Goal: Information Seeking & Learning: Learn about a topic

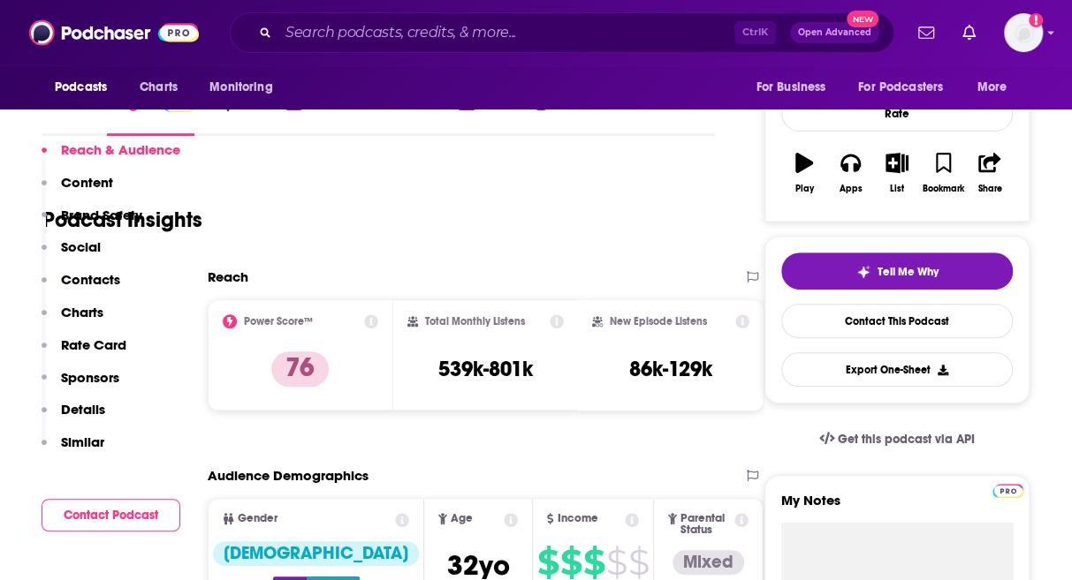
scroll to position [442, 0]
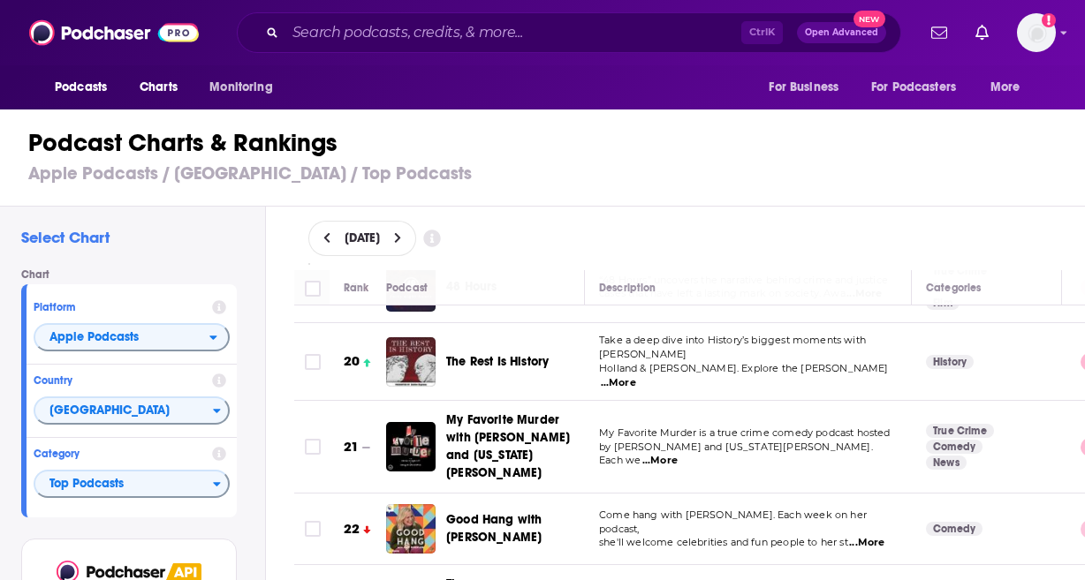
scroll to position [1325, 0]
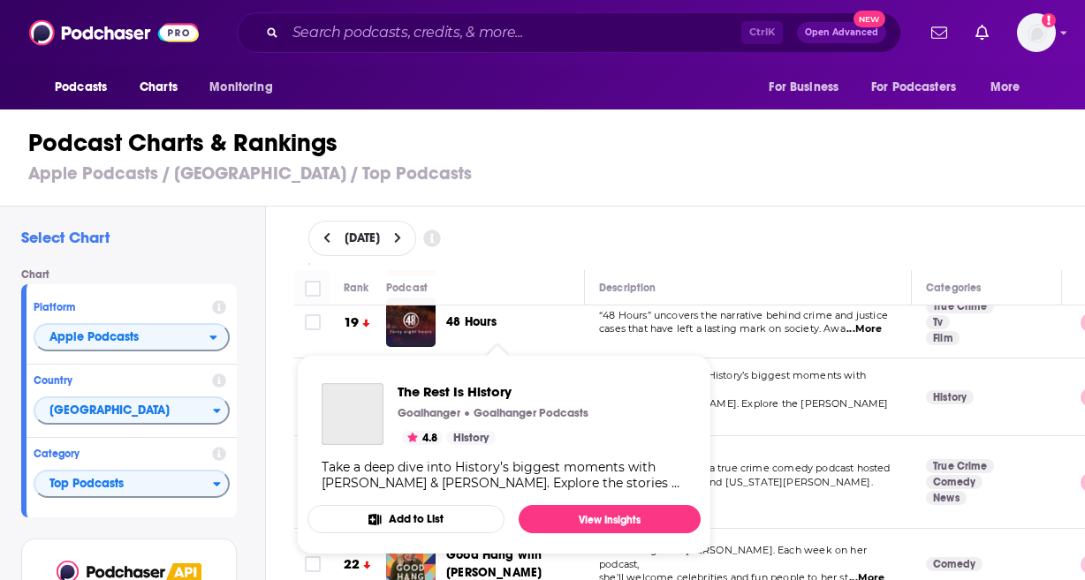
click at [525, 366] on span "The Rest Is History Goalhanger Goalhanger Podcasts 4.8 History Take a deep dive…" at bounding box center [503, 455] width 393 height 200
click at [506, 393] on span "The Rest Is History" at bounding box center [500, 391] width 204 height 17
click at [611, 239] on div "September 15, 2025" at bounding box center [689, 238] width 763 height 35
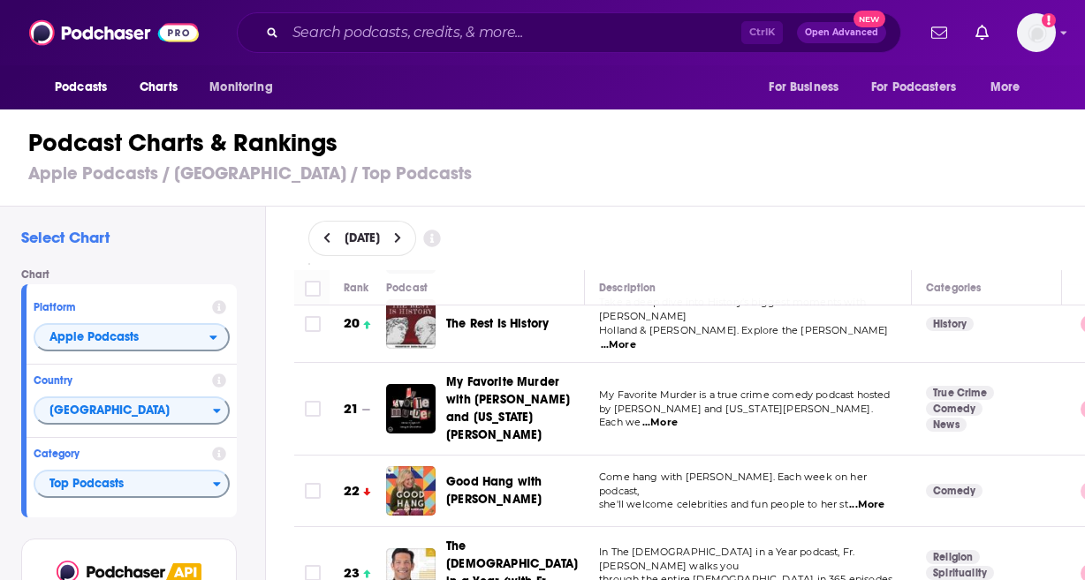
scroll to position [1413, 0]
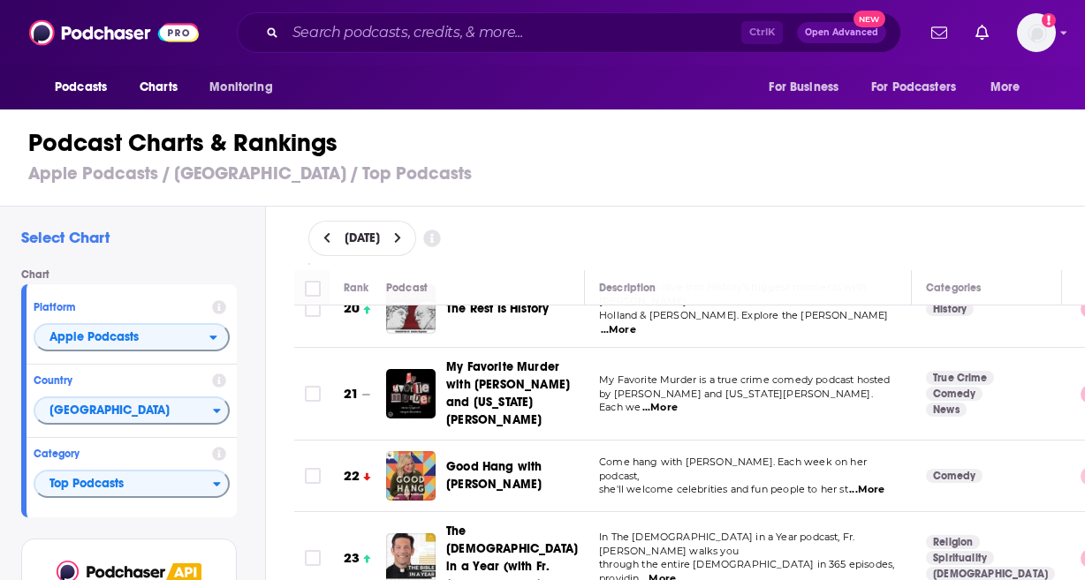
click at [268, 366] on div "Select Chart Chart Platform Apple Podcasts Country United States Category Top P…" at bounding box center [550, 444] width 1100 height 474
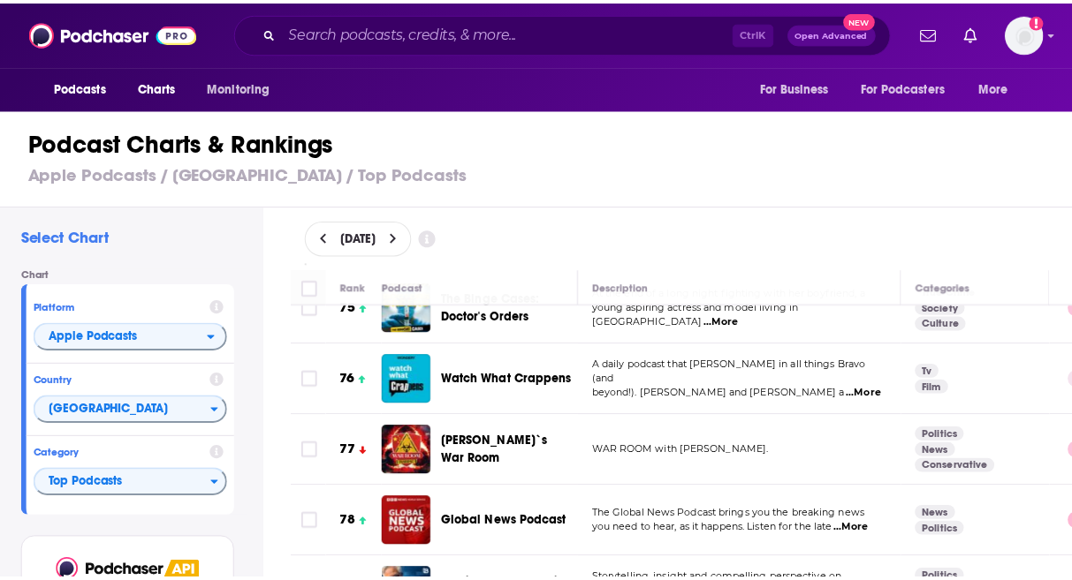
scroll to position [5565, 0]
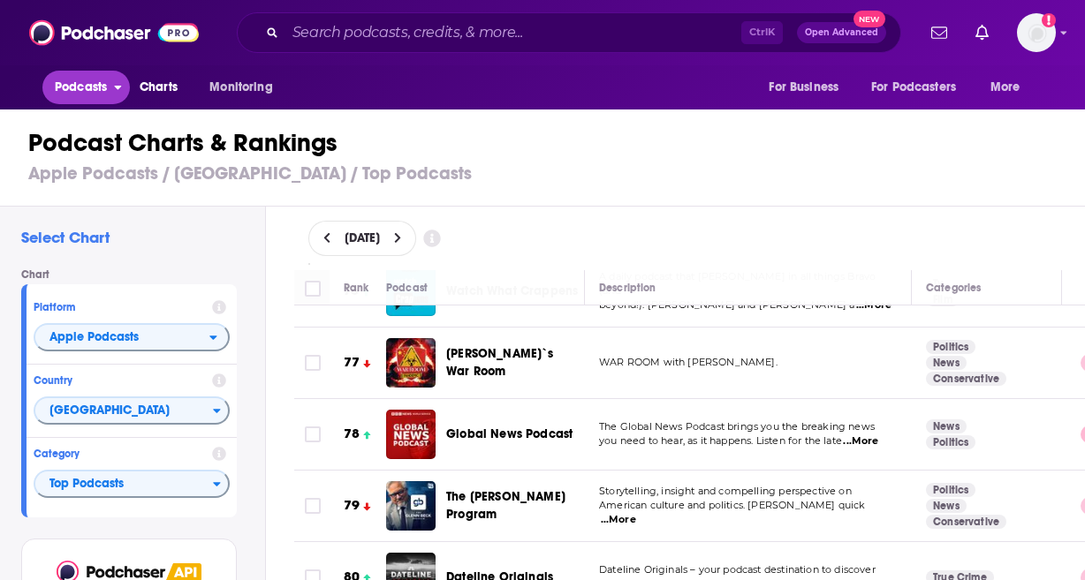
click at [95, 93] on span "Podcasts" at bounding box center [81, 87] width 52 height 25
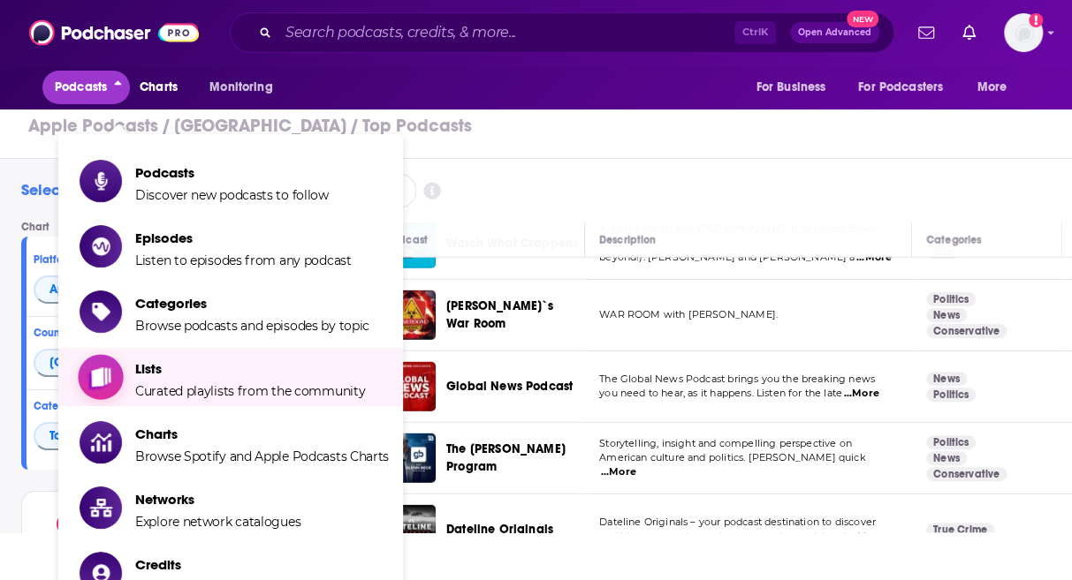
scroll to position [80, 0]
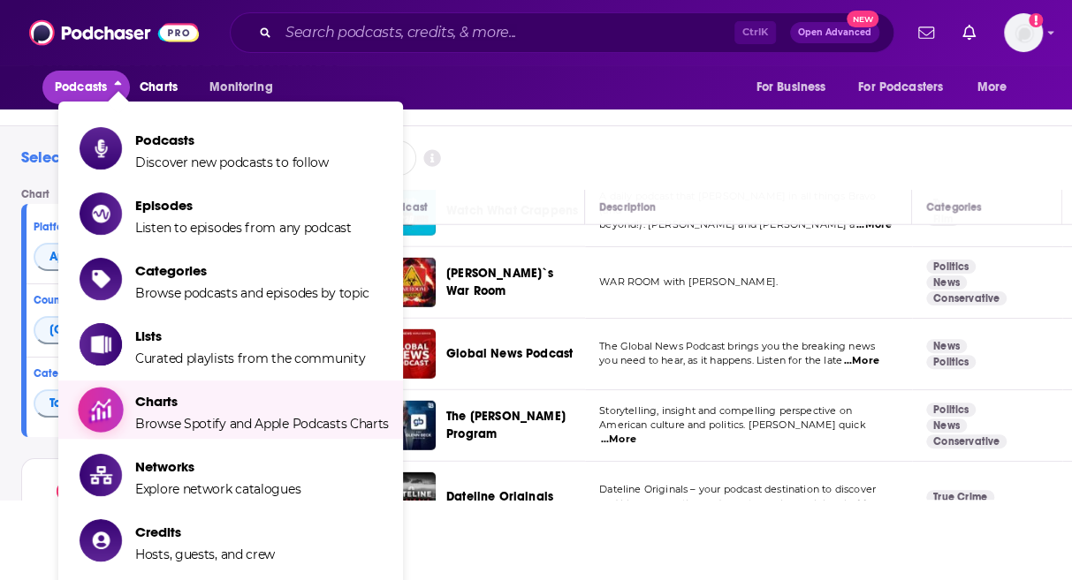
click at [296, 428] on span "Browse Spotify and Apple Podcasts Charts" at bounding box center [262, 424] width 254 height 16
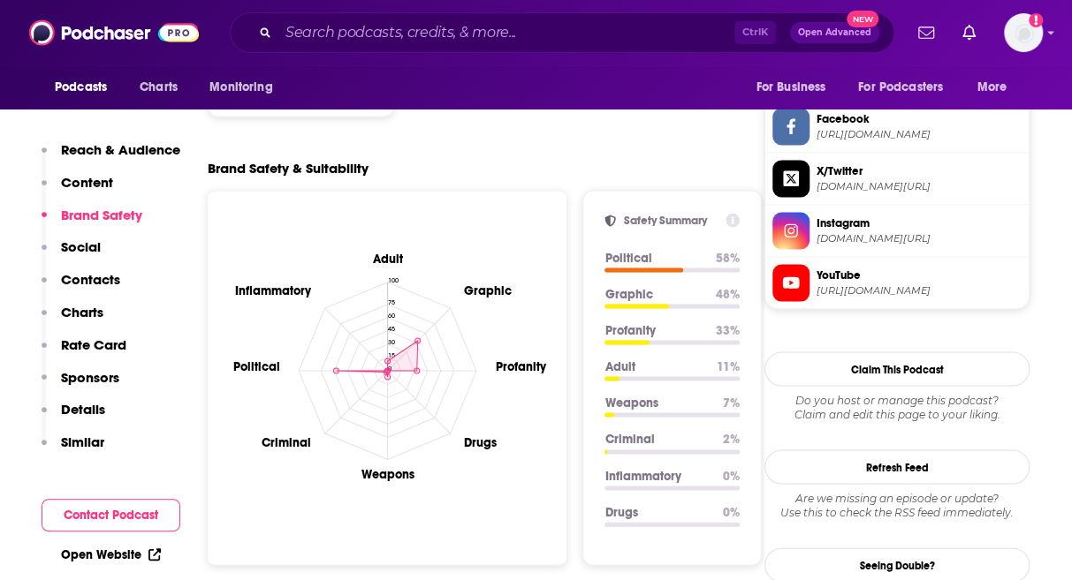
scroll to position [1590, 0]
